Goal: Information Seeking & Learning: Learn about a topic

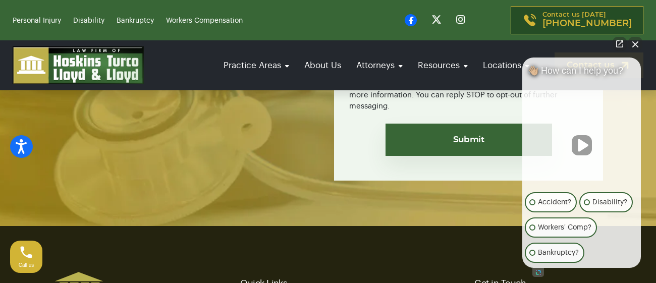
scroll to position [4182, 0]
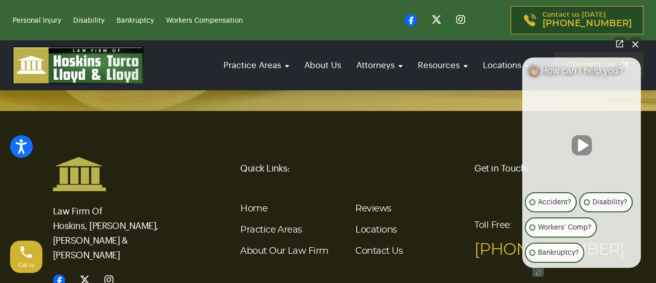
click at [637, 48] on button "Close Intaker Chat Widget" at bounding box center [635, 44] width 14 height 14
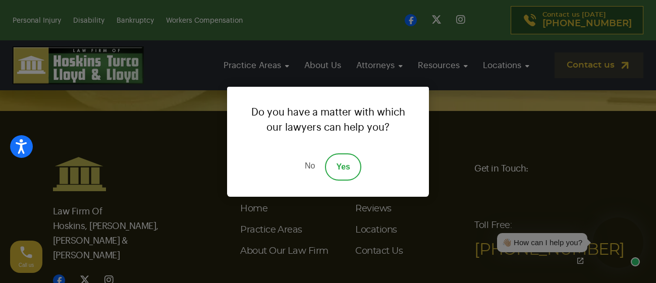
click at [307, 159] on link "No" at bounding box center [310, 166] width 30 height 27
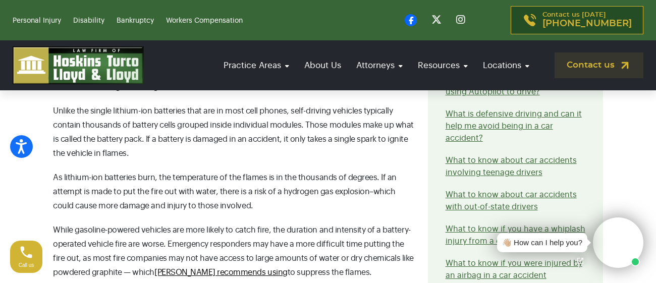
scroll to position [1680, 0]
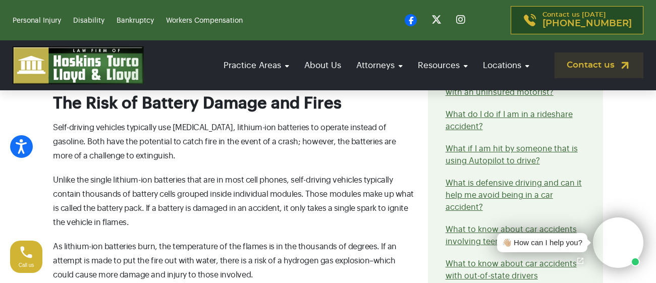
drag, startPoint x: 650, startPoint y: 108, endPoint x: 653, endPoint y: 94, distance: 13.5
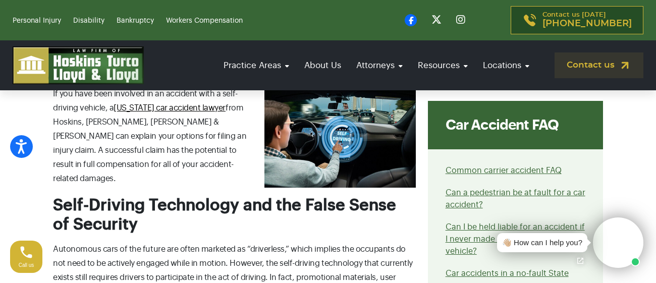
scroll to position [0, 0]
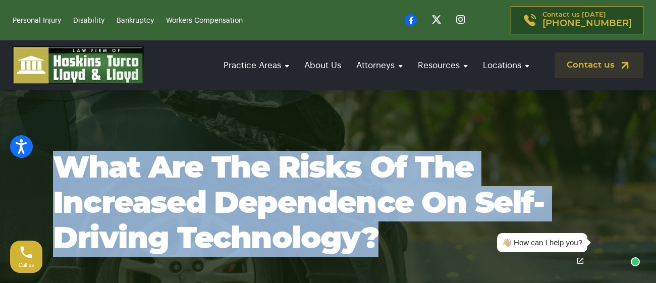
drag, startPoint x: 378, startPoint y: 235, endPoint x: 50, endPoint y: 156, distance: 337.4
click at [50, 156] on div "What are the risks of the increased dependence on self-driving technology?" at bounding box center [327, 204] width 575 height 106
copy h1 "What are the risks of the increased dependence on self-driving technology?"
click at [565, 126] on section "What are the risks of the increased dependence on self-driving technology?" at bounding box center [328, 203] width 656 height 227
